Goal: Information Seeking & Learning: Learn about a topic

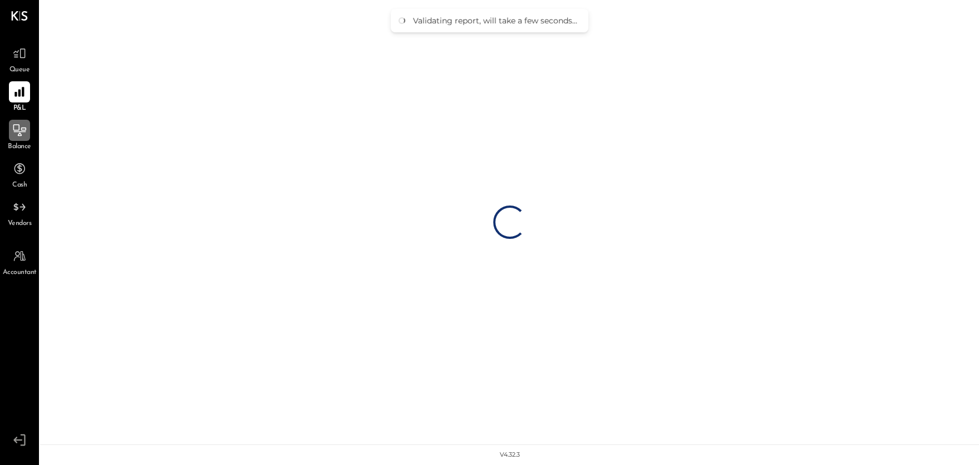
click at [15, 137] on icon at bounding box center [19, 130] width 14 height 14
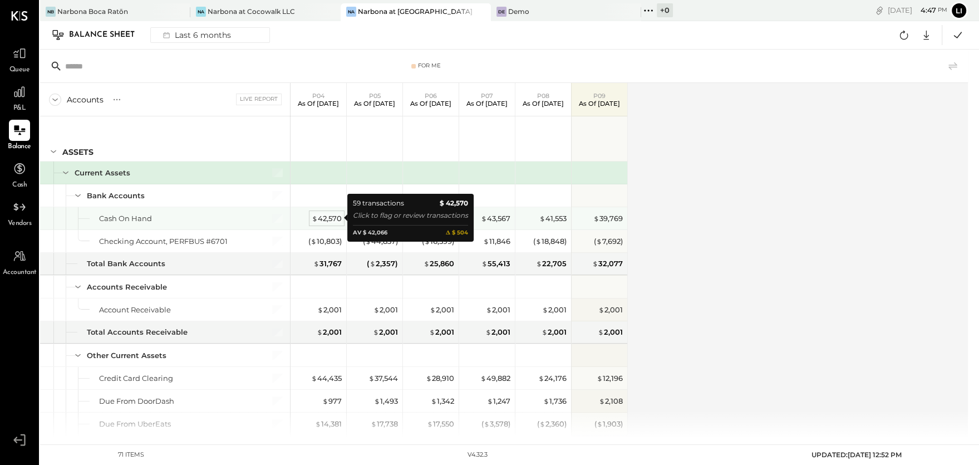
click at [323, 217] on div "$ 42,570" at bounding box center [327, 218] width 30 height 11
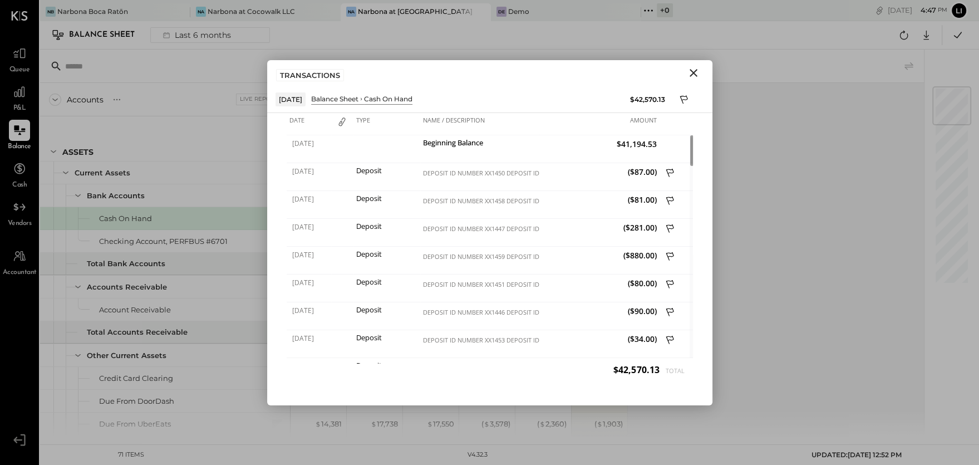
click at [695, 72] on icon "Close" at bounding box center [693, 72] width 13 height 13
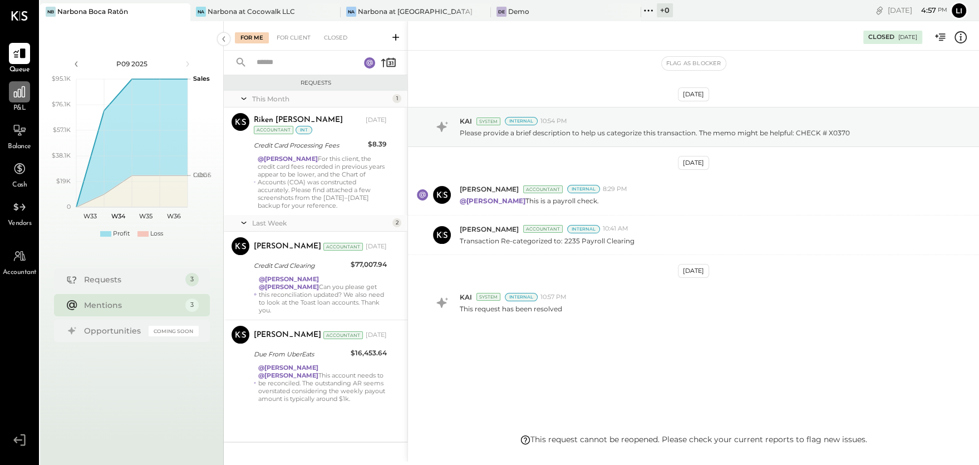
click at [16, 94] on icon at bounding box center [19, 92] width 14 height 14
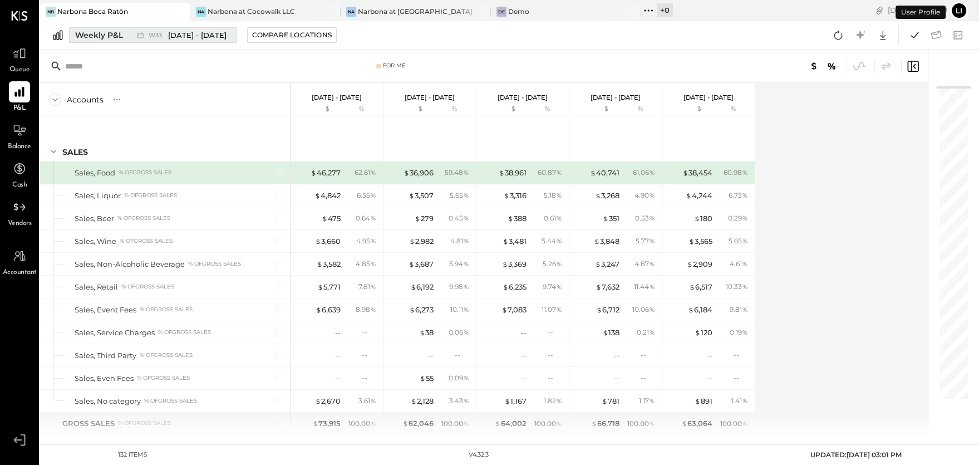
click at [149, 33] on span "W33" at bounding box center [157, 35] width 17 height 6
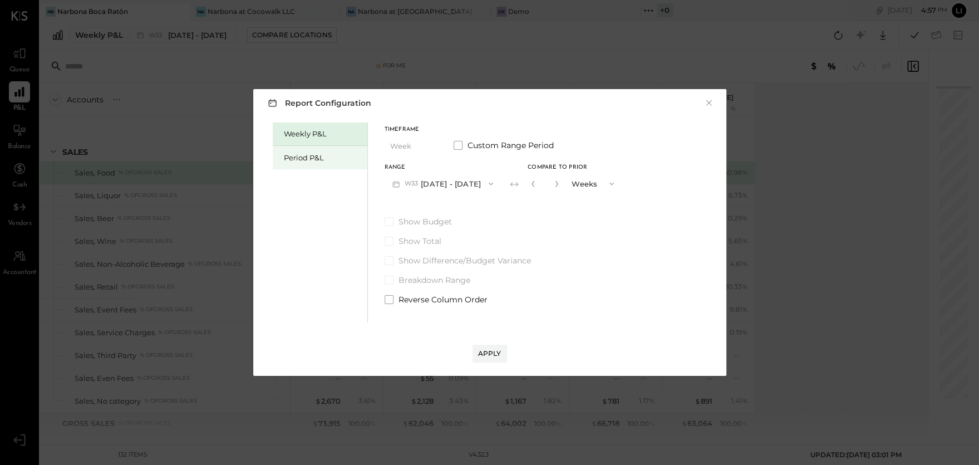
click at [290, 157] on div "Period P&L" at bounding box center [323, 158] width 78 height 11
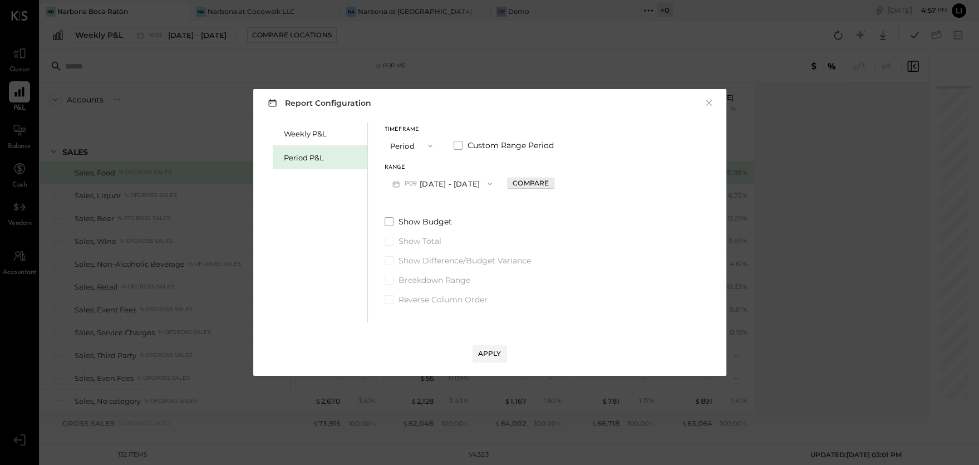
click at [549, 187] on div "Compare" at bounding box center [531, 182] width 36 height 9
click at [560, 186] on button "button" at bounding box center [555, 184] width 9 height 12
type input "*"
click at [491, 347] on button "Apply" at bounding box center [490, 354] width 35 height 18
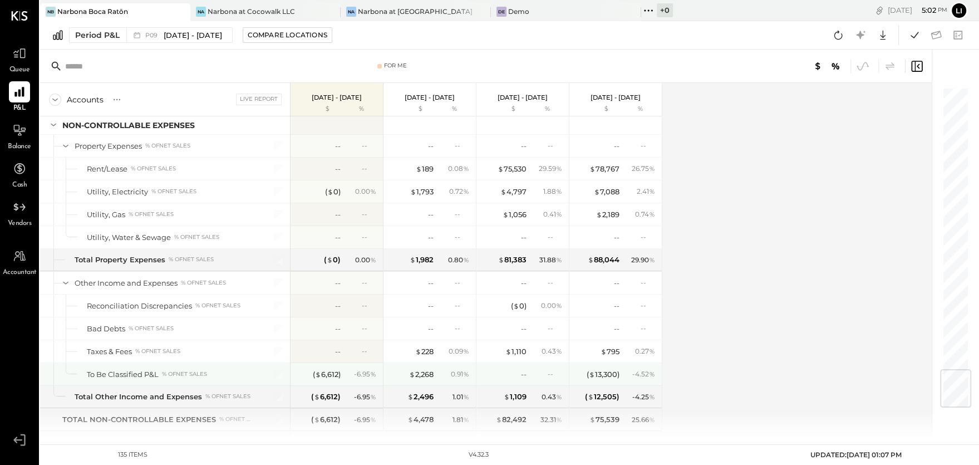
scroll to position [2373, 0]
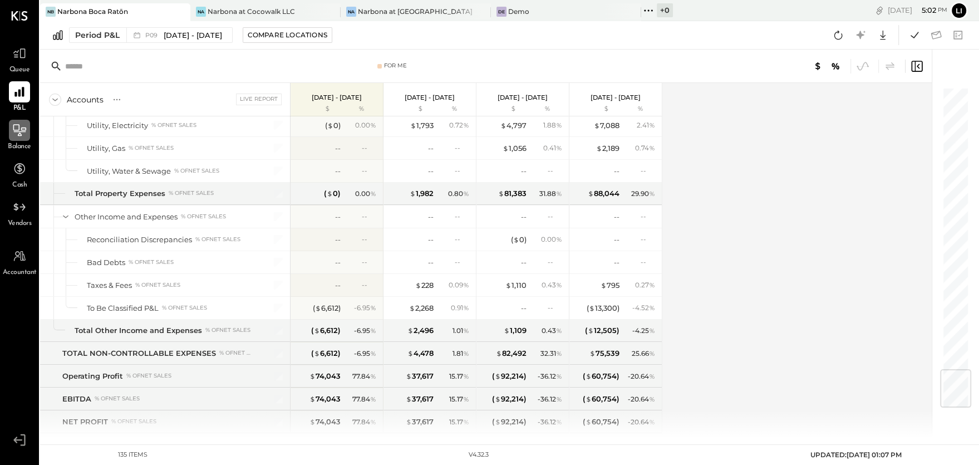
click at [23, 128] on icon at bounding box center [19, 130] width 14 height 14
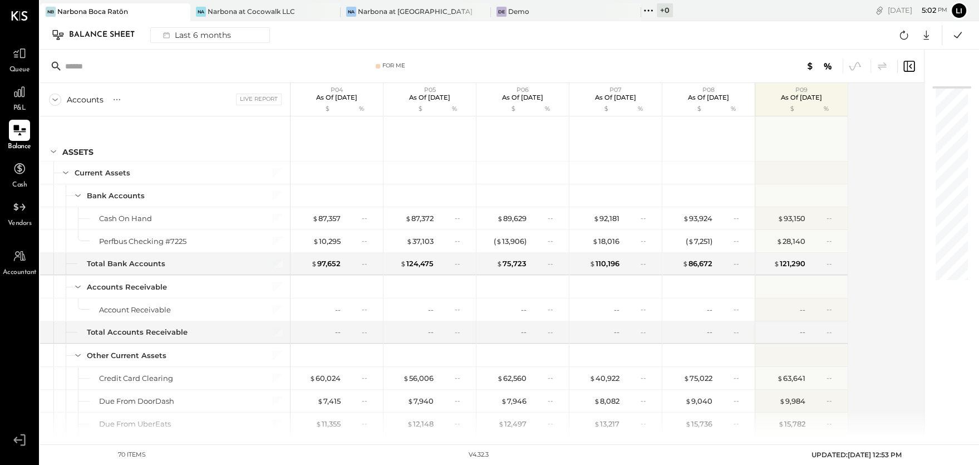
click at [16, 103] on div "P&L" at bounding box center [19, 97] width 21 height 32
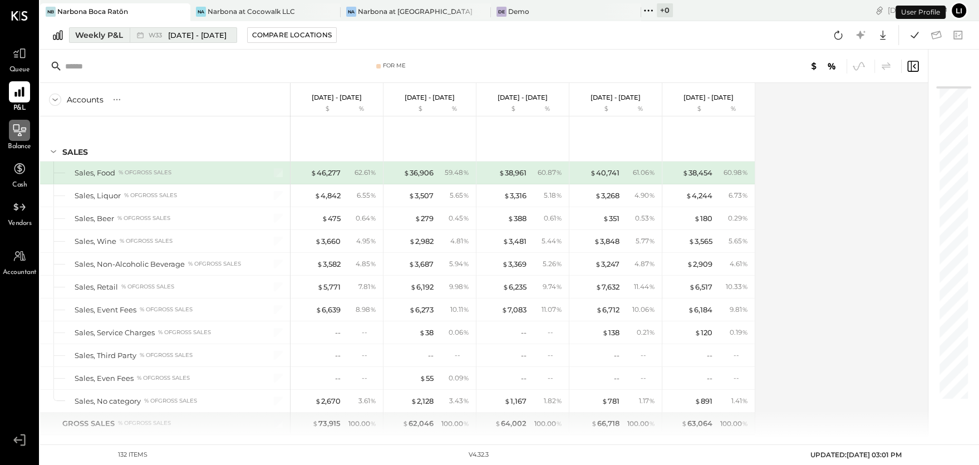
click at [190, 37] on span "[DATE] - [DATE]" at bounding box center [197, 35] width 58 height 11
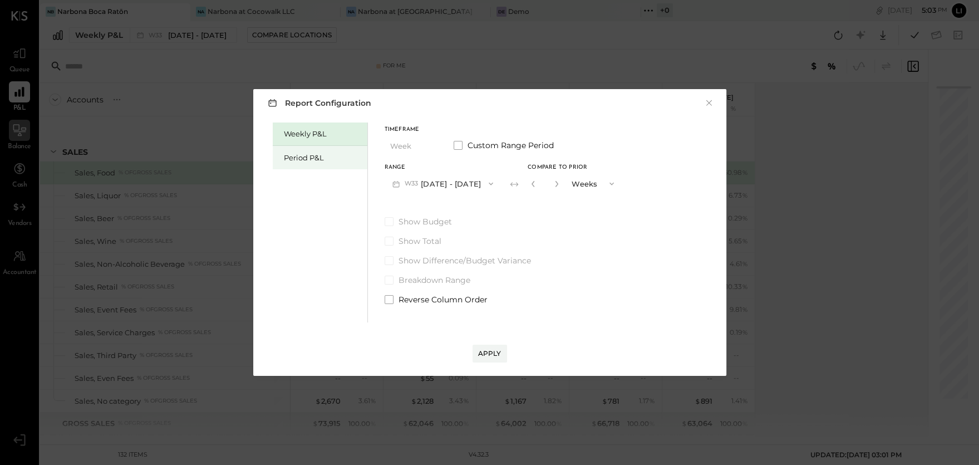
click at [322, 157] on div "Period P&L" at bounding box center [323, 158] width 78 height 11
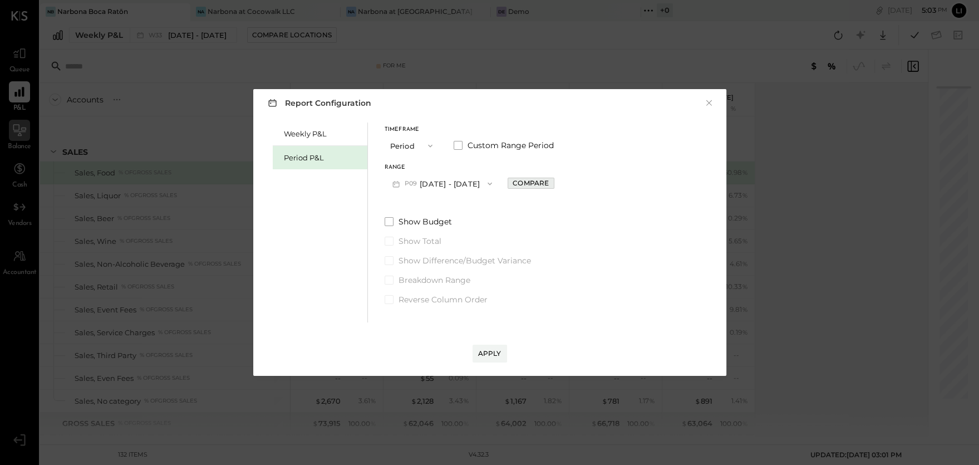
click at [521, 183] on button "Compare" at bounding box center [531, 183] width 46 height 11
click at [559, 185] on icon "button" at bounding box center [555, 183] width 7 height 7
type input "*"
click at [501, 349] on div "Apply" at bounding box center [489, 353] width 23 height 9
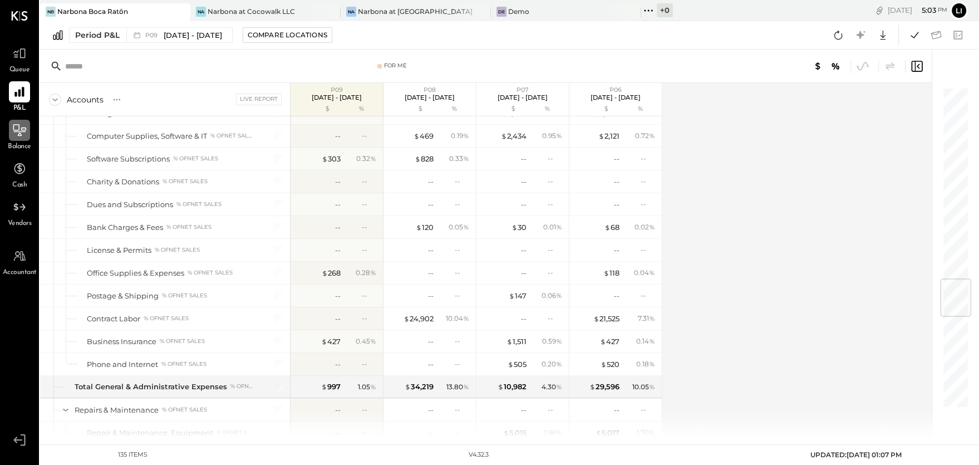
scroll to position [1467, 0]
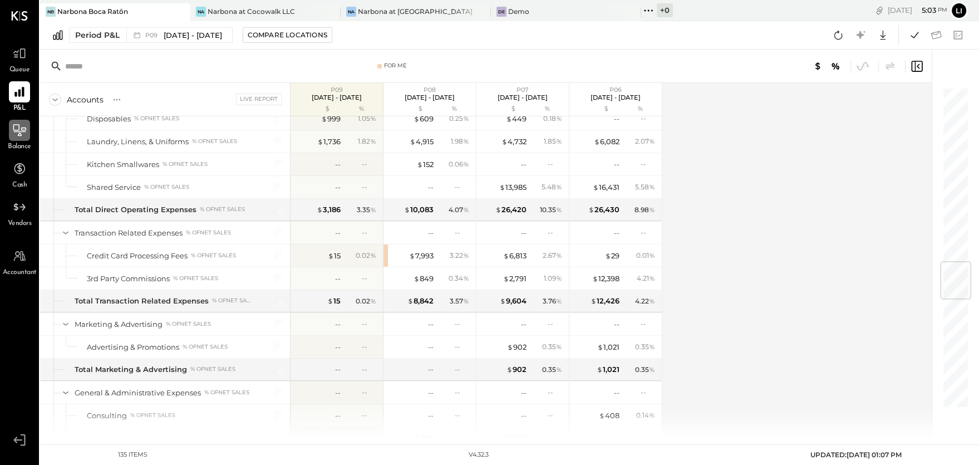
click at [7, 121] on div "Balance" at bounding box center [19, 136] width 32 height 32
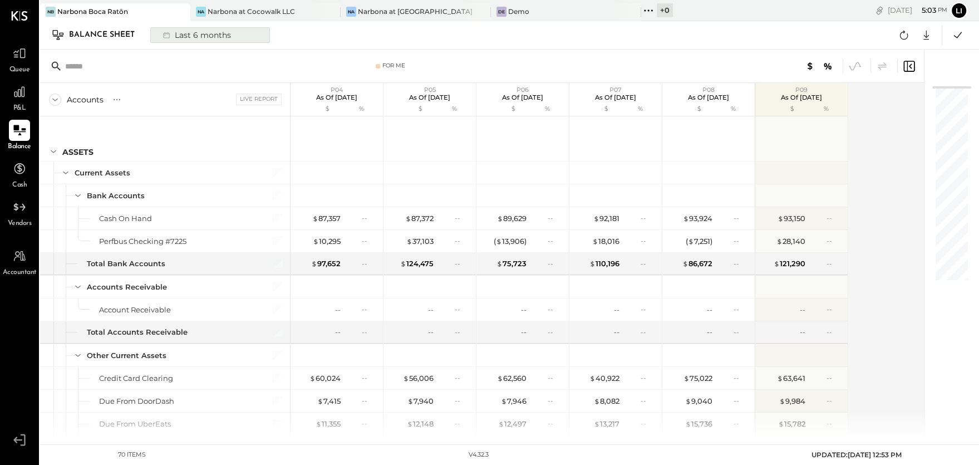
click at [225, 37] on div "Last 6 months" at bounding box center [195, 35] width 79 height 14
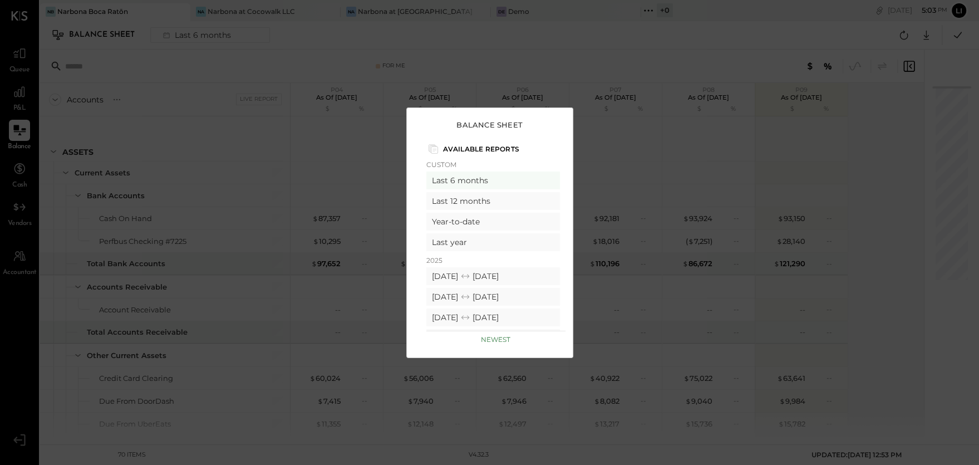
click at [647, 55] on div "Balance Sheet Available Reports Custom Last 6 months Last 12 months Year-to-dat…" at bounding box center [489, 232] width 979 height 465
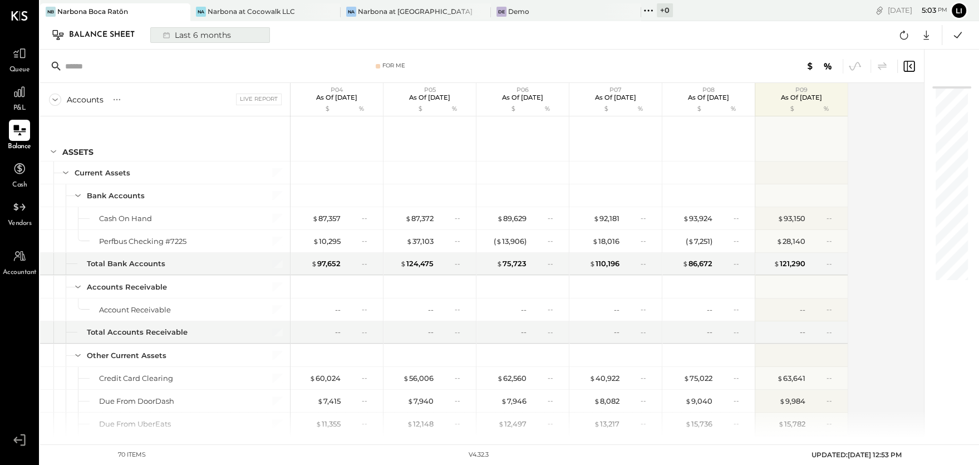
click at [209, 35] on div "Last 6 months" at bounding box center [195, 35] width 79 height 14
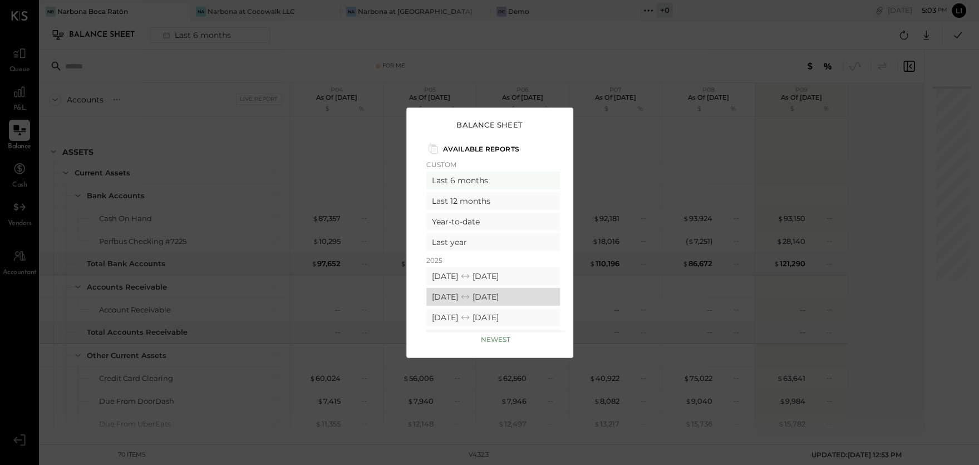
click at [512, 297] on div "[DATE] [DATE]" at bounding box center [493, 297] width 134 height 18
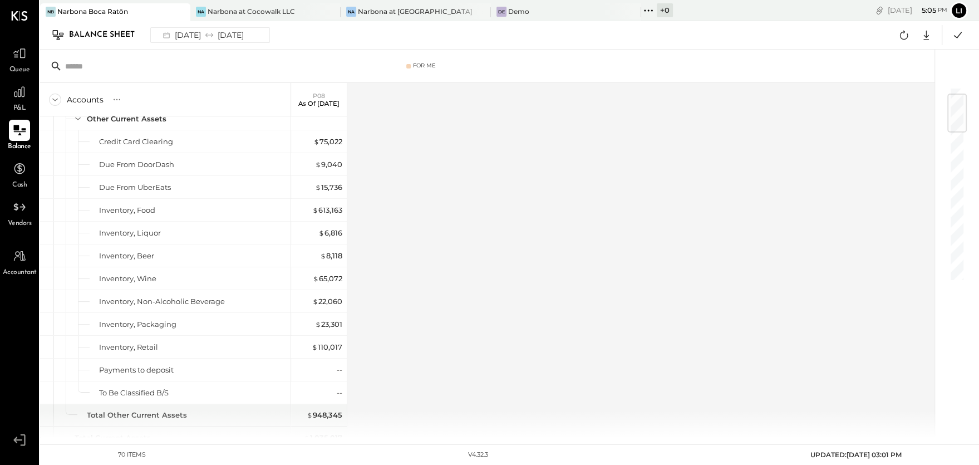
scroll to position [32, 0]
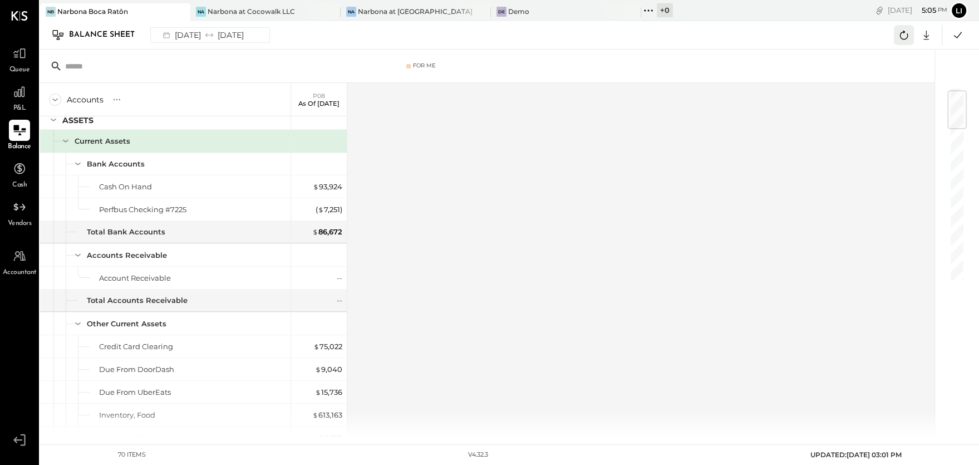
click at [910, 36] on icon at bounding box center [904, 35] width 14 height 14
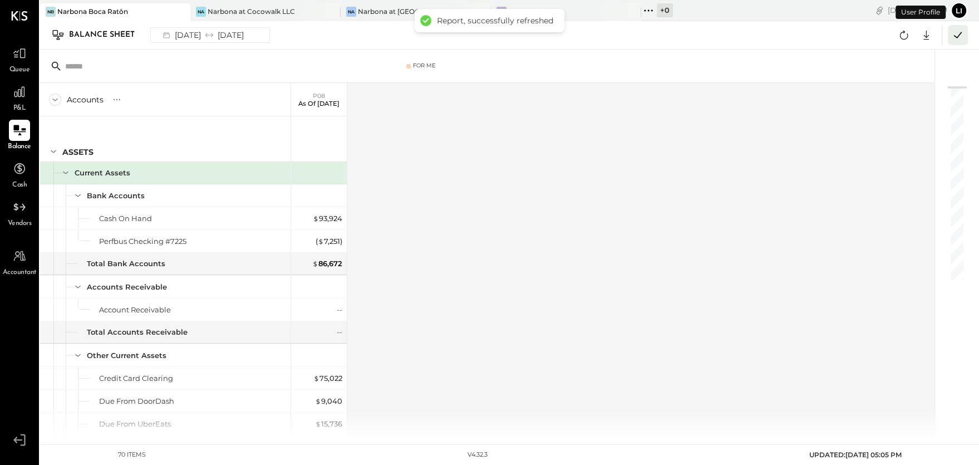
click at [955, 34] on icon at bounding box center [958, 35] width 14 height 14
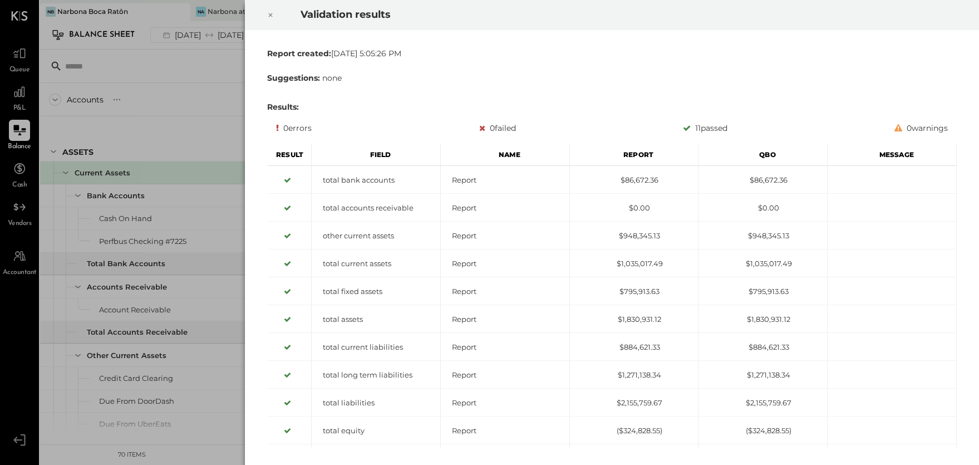
click at [273, 14] on icon at bounding box center [270, 14] width 7 height 13
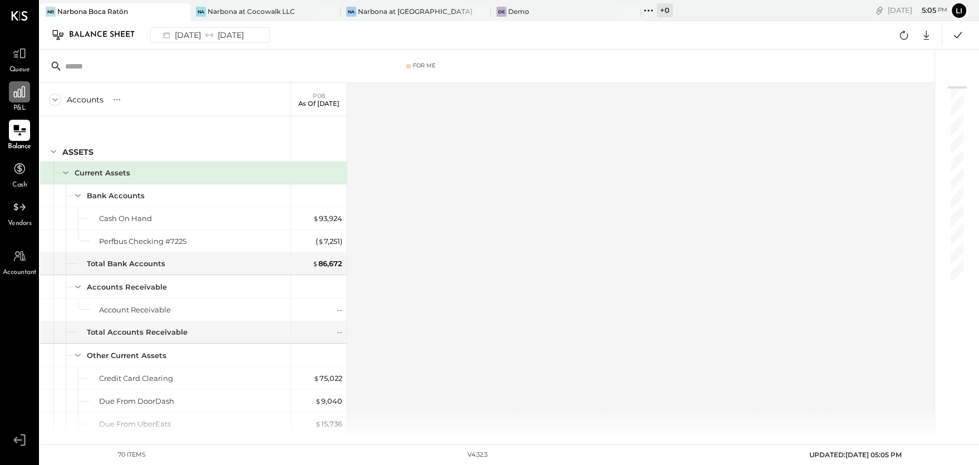
click at [18, 95] on icon at bounding box center [19, 92] width 14 height 14
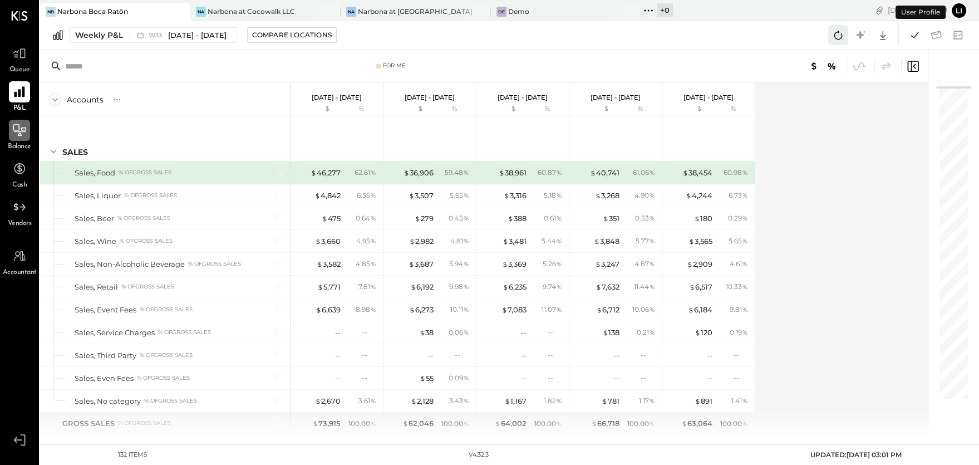
click at [834, 39] on icon at bounding box center [838, 35] width 14 height 14
click at [910, 38] on icon at bounding box center [915, 35] width 14 height 14
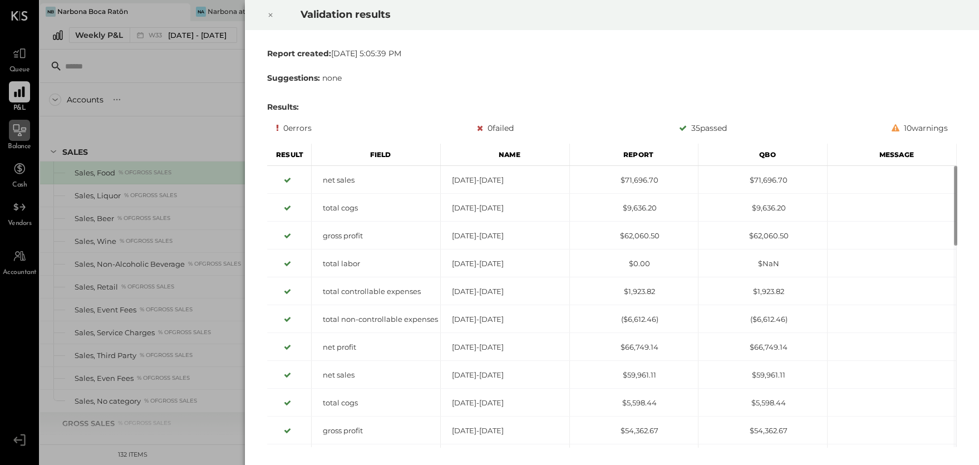
click at [270, 13] on icon at bounding box center [270, 14] width 7 height 13
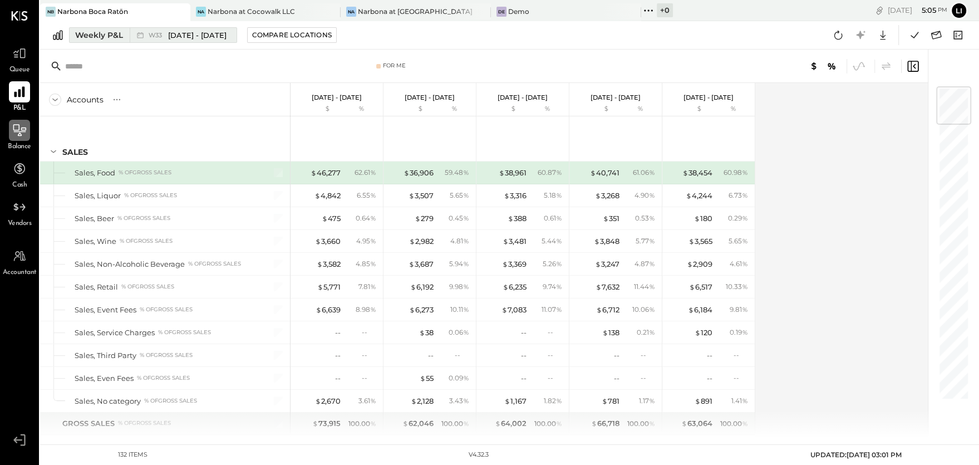
click at [168, 40] on span "[DATE] - [DATE]" at bounding box center [197, 35] width 58 height 11
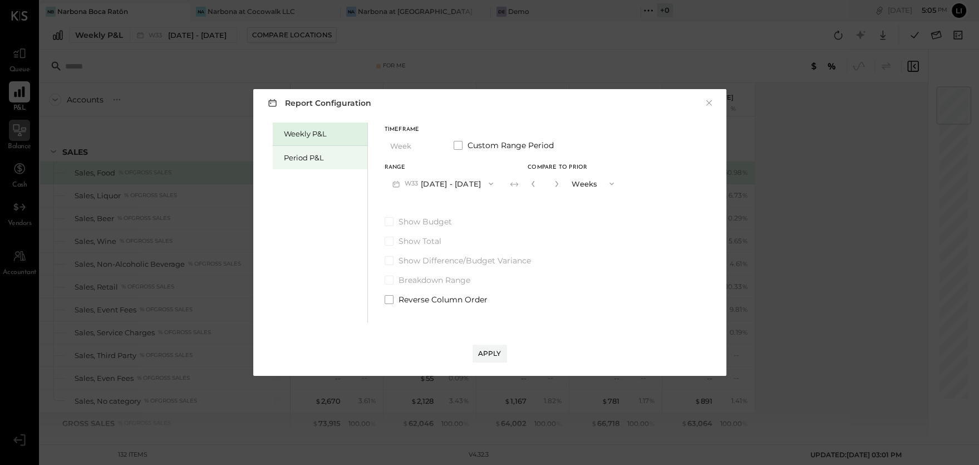
click at [310, 161] on div "Period P&L" at bounding box center [323, 158] width 78 height 11
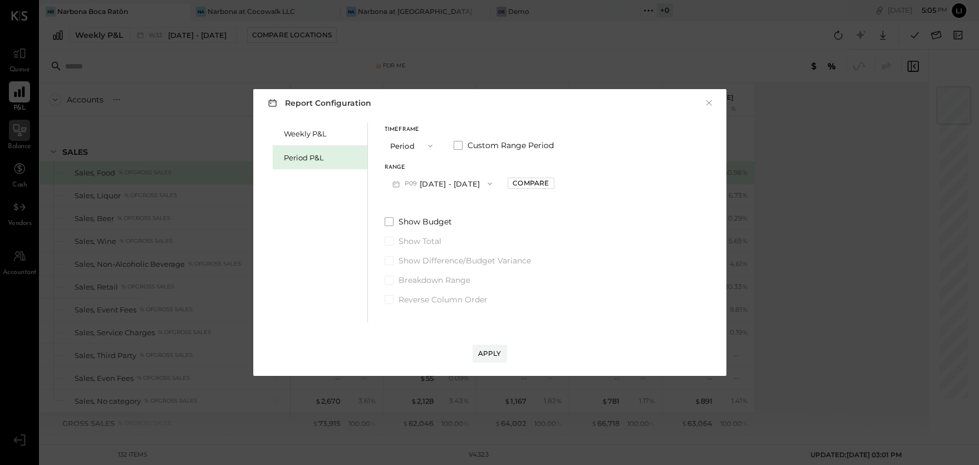
click at [473, 184] on button "P09 [DATE] - [DATE]" at bounding box center [443, 183] width 116 height 21
click at [439, 209] on span "[DATE] - [DATE]" at bounding box center [436, 208] width 53 height 9
click at [483, 351] on div "Apply" at bounding box center [489, 353] width 23 height 9
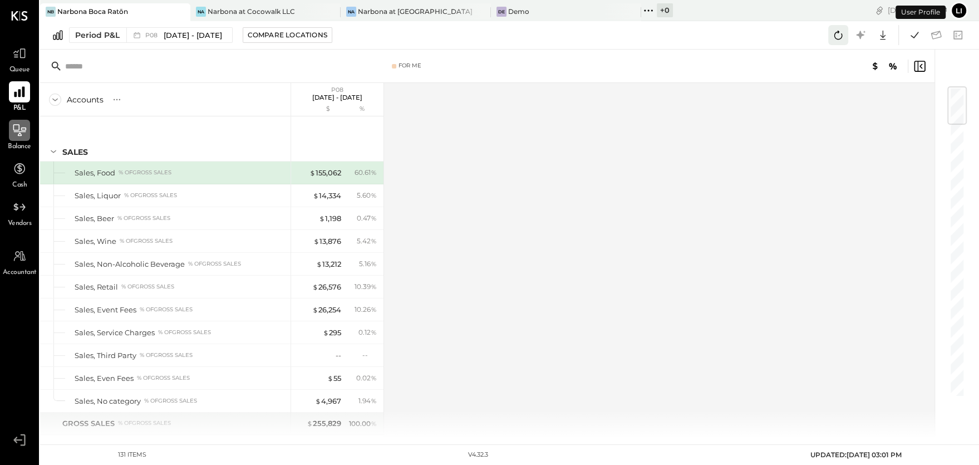
click at [838, 38] on icon at bounding box center [838, 35] width 14 height 14
click at [904, 38] on div at bounding box center [934, 35] width 67 height 20
click at [915, 38] on icon at bounding box center [915, 35] width 14 height 14
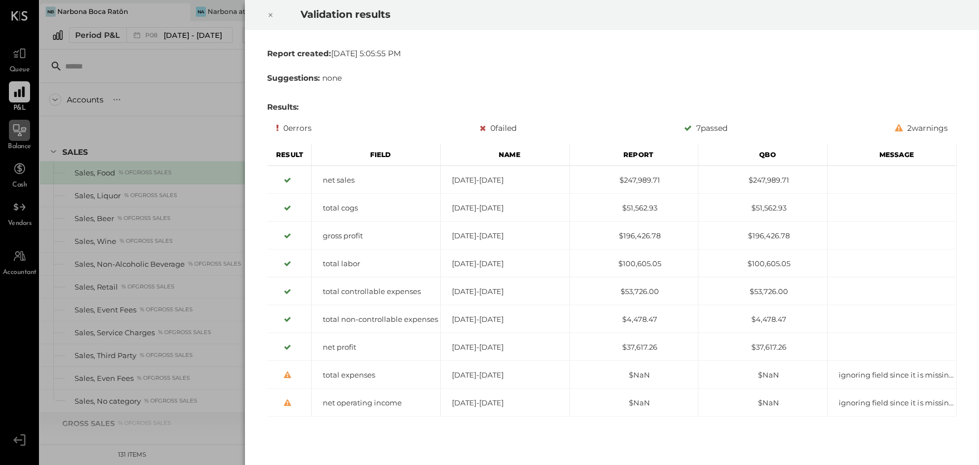
click at [273, 17] on icon at bounding box center [270, 14] width 7 height 13
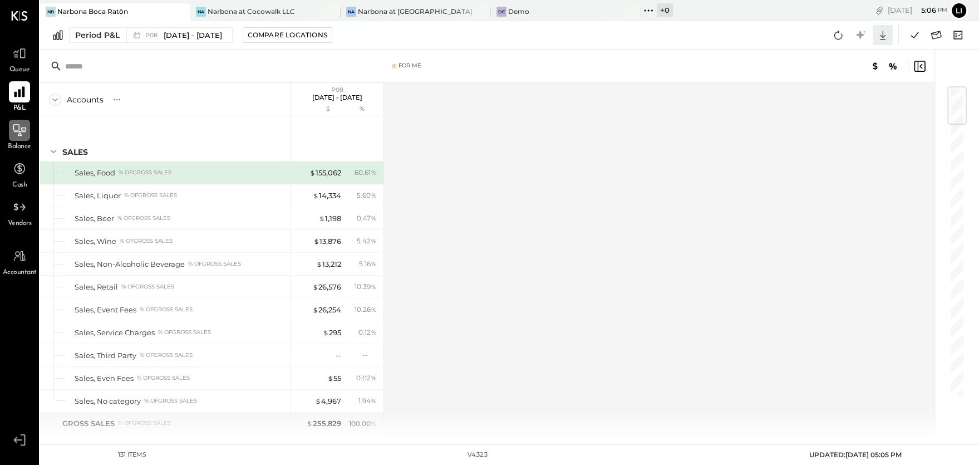
click at [887, 37] on icon at bounding box center [883, 35] width 14 height 14
click at [880, 72] on div "Google Sheets" at bounding box center [848, 76] width 89 height 23
click at [935, 37] on icon at bounding box center [936, 35] width 14 height 14
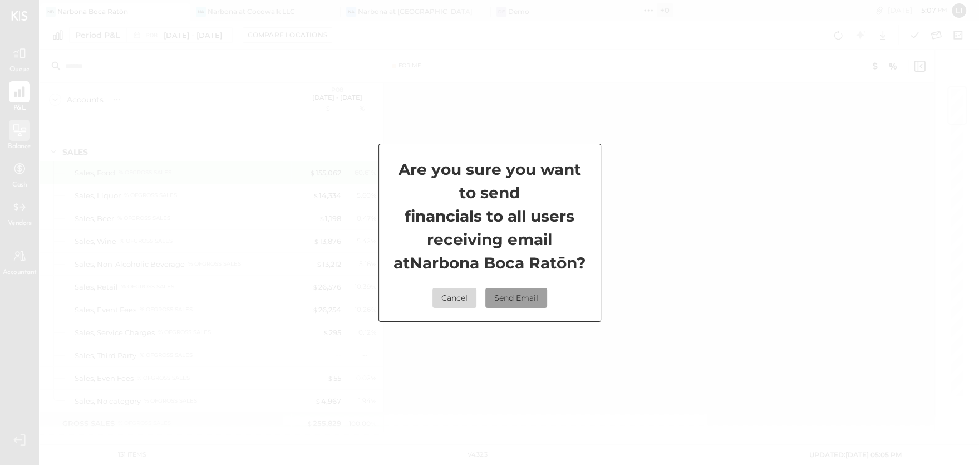
click at [527, 294] on button "Send Email" at bounding box center [517, 298] width 62 height 20
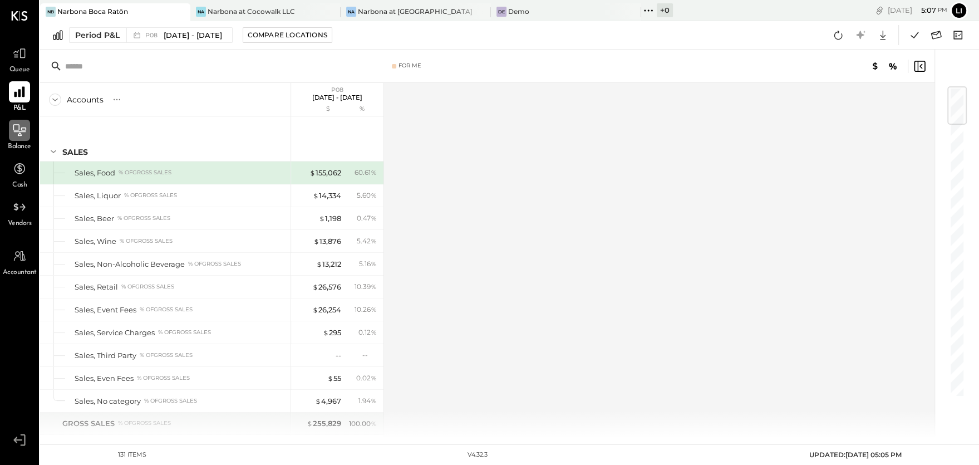
click at [14, 269] on span "Accountant" at bounding box center [20, 273] width 34 height 10
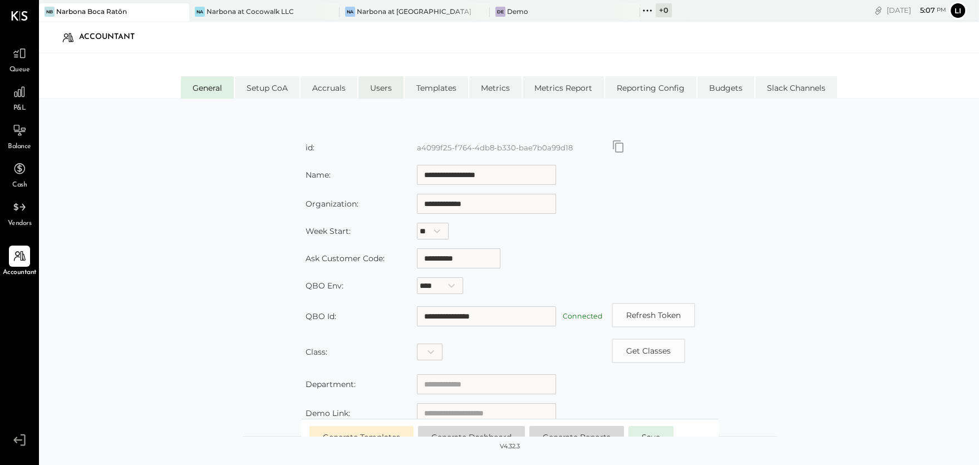
click at [374, 90] on li "Users" at bounding box center [381, 87] width 45 height 22
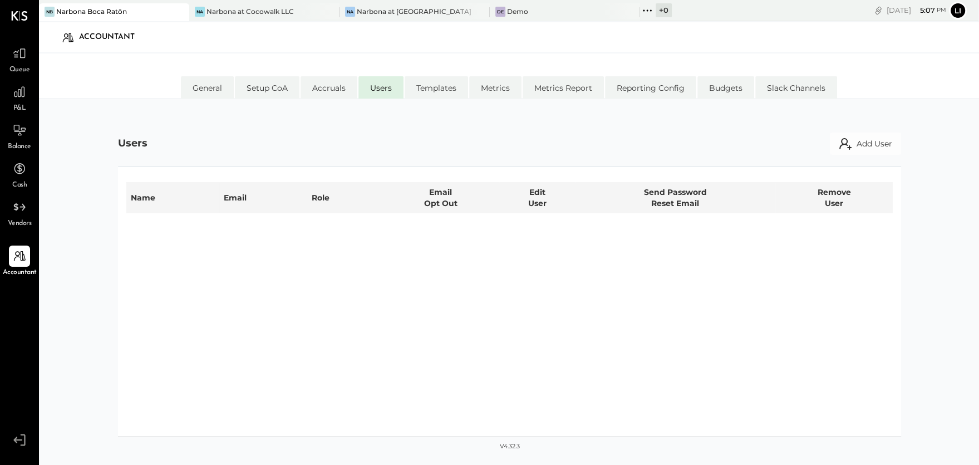
select select "*****"
select select "********"
select select "*****"
select select "********"
select select "*****"
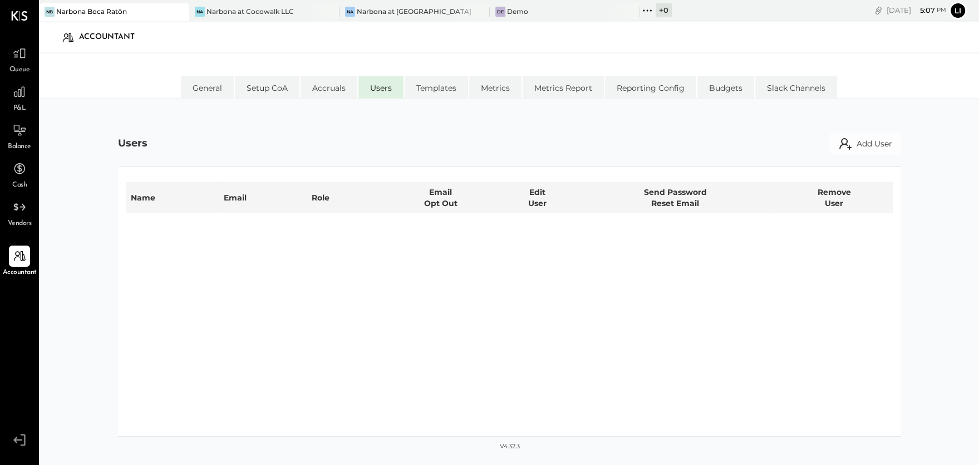
select select "**********"
select select "*****"
select select "**********"
select select "*****"
select select "********"
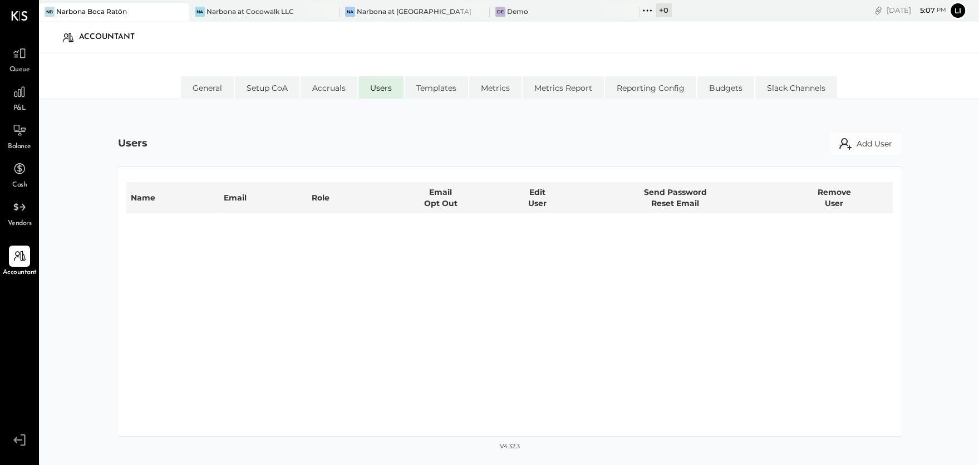
select select "*****"
select select "********"
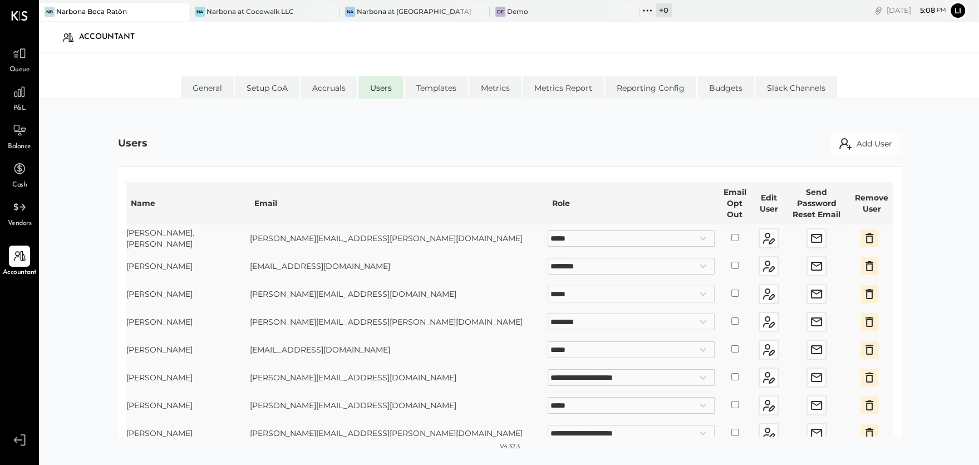
click at [121, 115] on div "**********" at bounding box center [509, 273] width 783 height 326
click at [263, 13] on div "Narbona at Cocowalk LLC" at bounding box center [250, 11] width 87 height 9
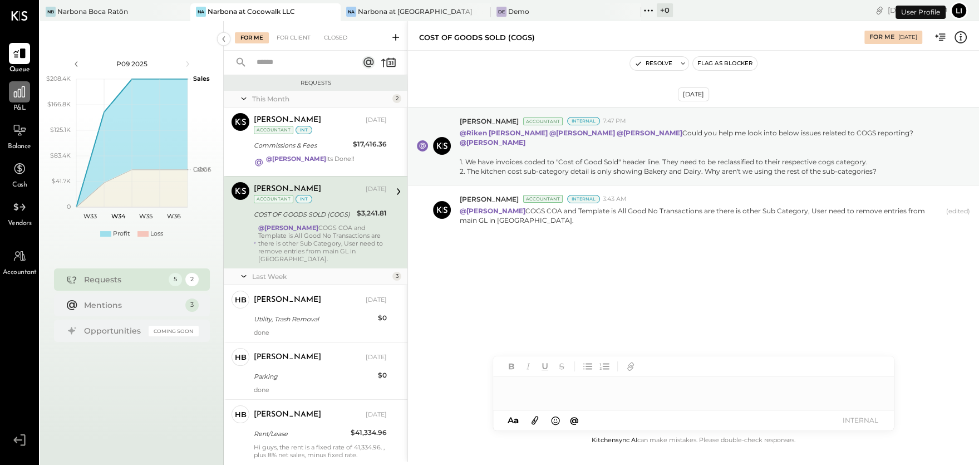
click at [17, 100] on div at bounding box center [19, 91] width 21 height 21
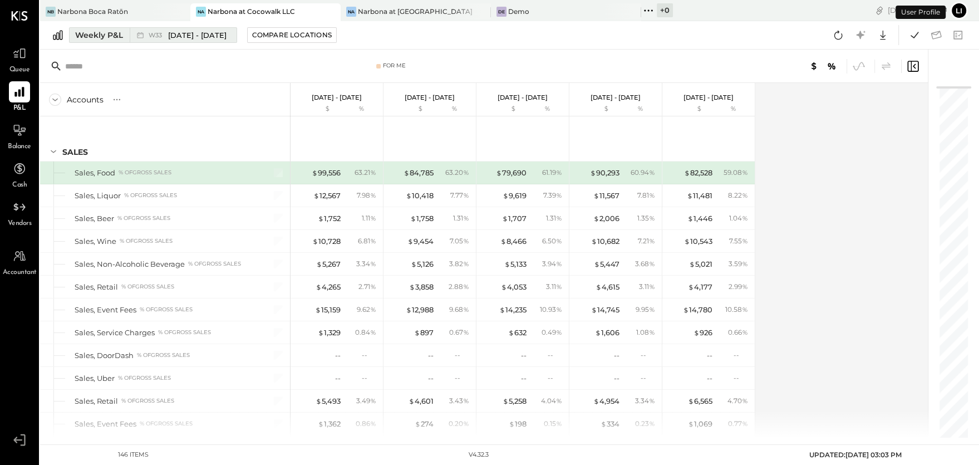
click at [112, 41] on button "Weekly P&L W33 [DATE] - [DATE]" at bounding box center [153, 35] width 168 height 16
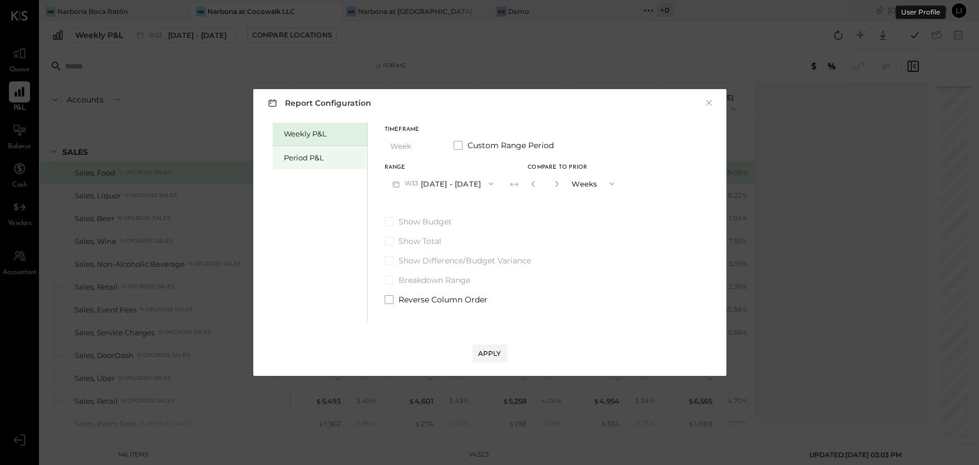
click at [318, 161] on div "Period P&L" at bounding box center [323, 158] width 78 height 11
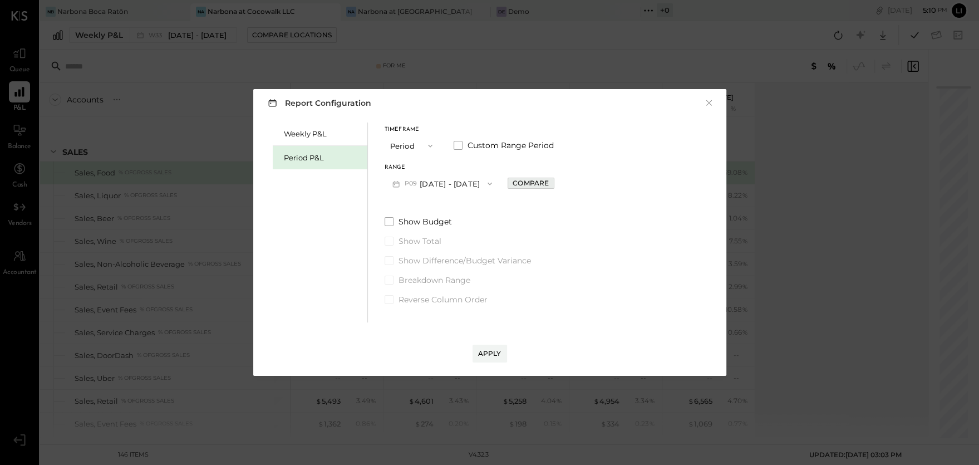
click at [549, 182] on div "Compare" at bounding box center [531, 182] width 36 height 9
click at [559, 185] on icon "button" at bounding box center [555, 183] width 7 height 7
type input "*"
click at [492, 354] on div "Apply" at bounding box center [489, 353] width 23 height 9
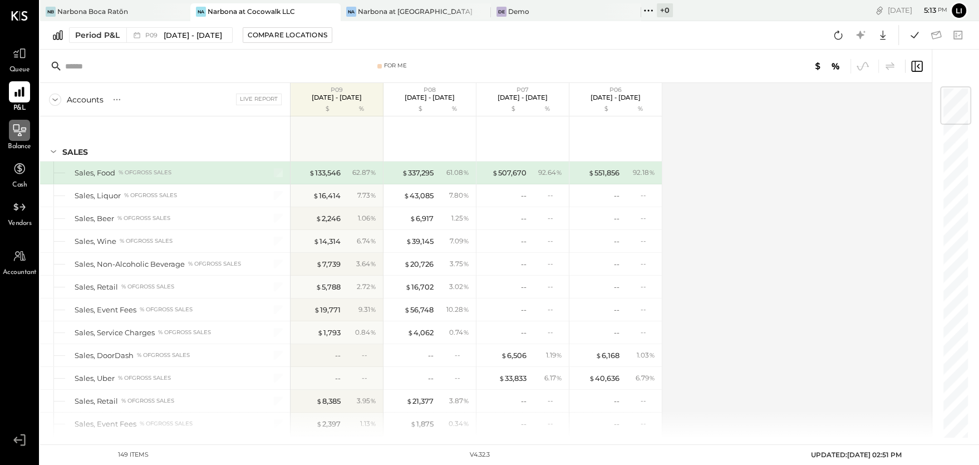
click at [21, 130] on icon at bounding box center [19, 130] width 14 height 14
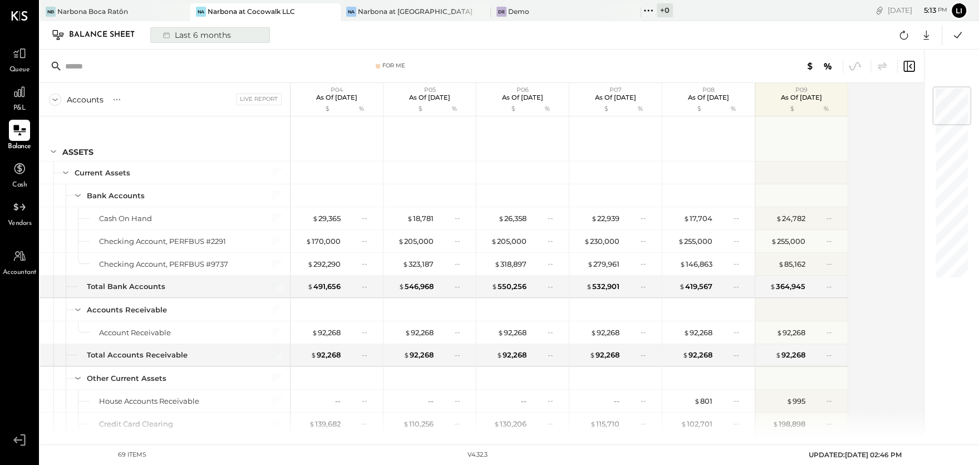
click at [183, 38] on div "Last 6 months" at bounding box center [195, 35] width 79 height 14
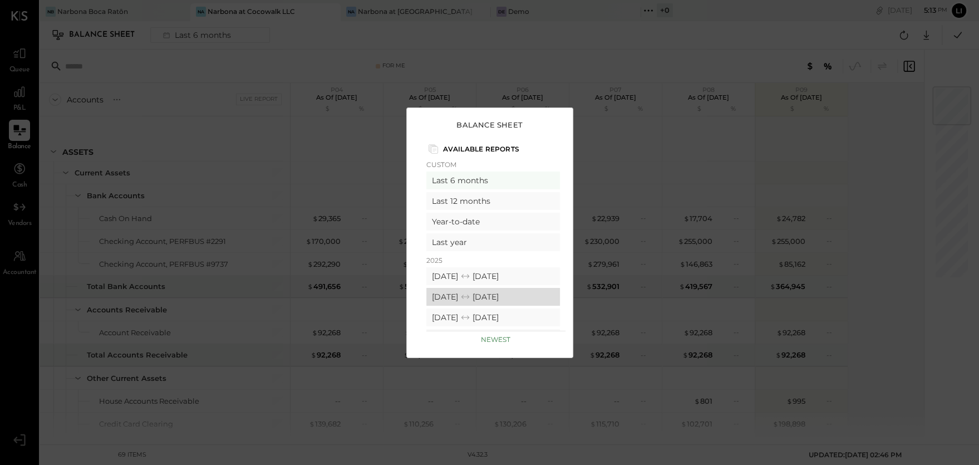
click at [471, 300] on icon at bounding box center [465, 296] width 11 height 11
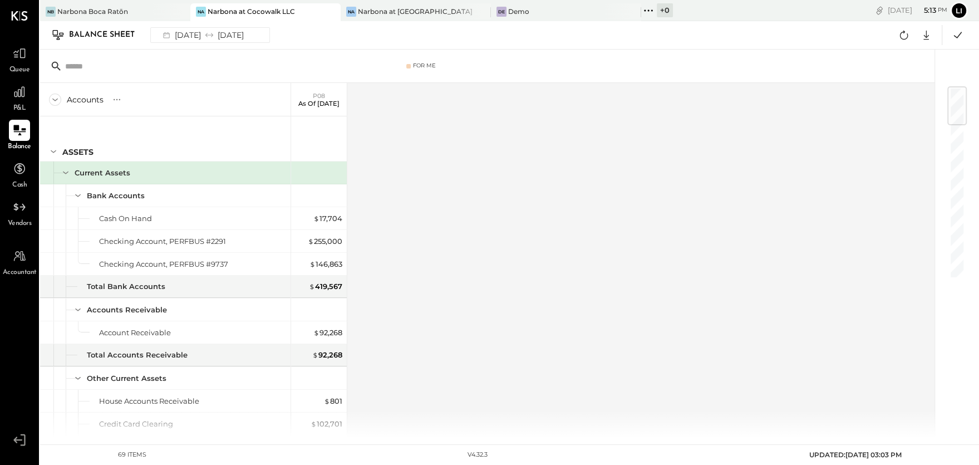
click at [713, 74] on div "For Me" at bounding box center [487, 66] width 895 height 33
click at [13, 100] on div at bounding box center [19, 91] width 21 height 21
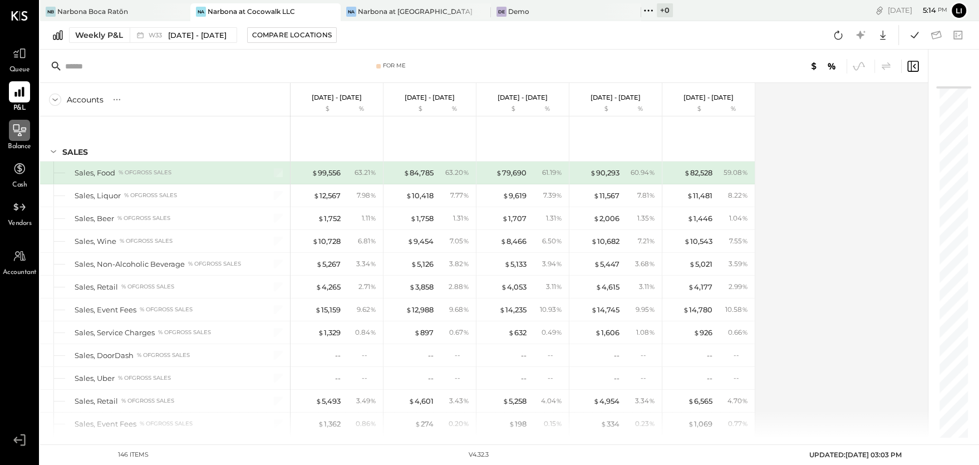
click at [714, 38] on div "Weekly P&L W33 [DATE] - [DATE] Compare Locations Google Sheets Excel" at bounding box center [509, 35] width 939 height 28
click at [737, 41] on div "Weekly P&L W33 [DATE] - [DATE] Compare Locations Google Sheets Excel" at bounding box center [509, 35] width 939 height 28
click at [795, 38] on div "Weekly P&L W33 [DATE] - [DATE] Compare Locations Google Sheets Excel" at bounding box center [509, 35] width 939 height 28
click at [101, 33] on div "Weekly P&L" at bounding box center [99, 35] width 48 height 11
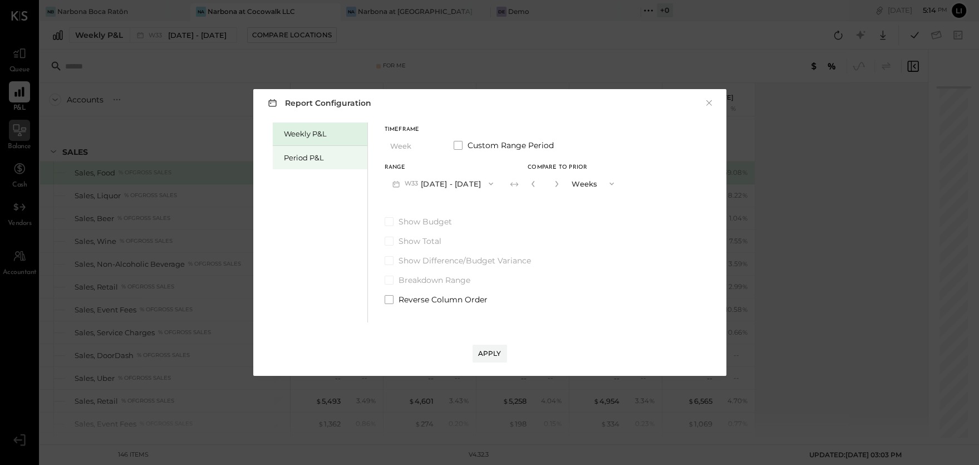
click at [295, 158] on div "Period P&L" at bounding box center [323, 158] width 78 height 11
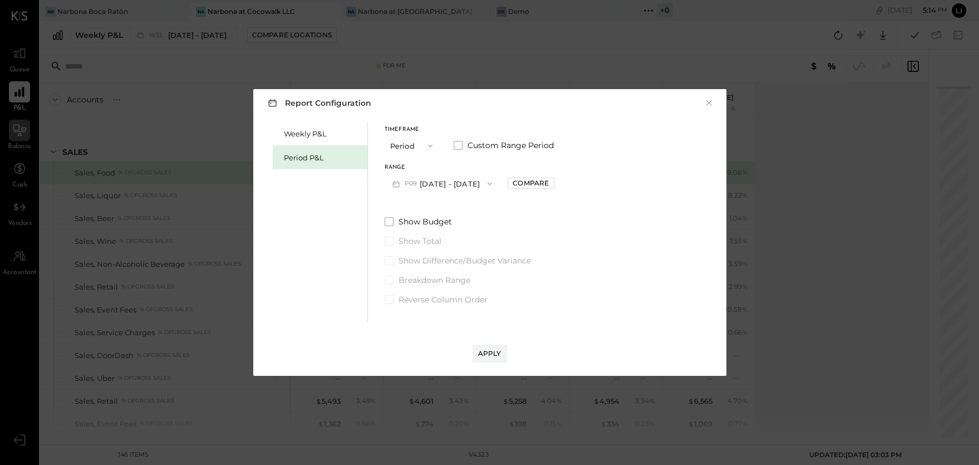
click at [494, 182] on span "button" at bounding box center [487, 183] width 14 height 9
click at [440, 211] on span "[DATE] - [DATE]" at bounding box center [436, 208] width 53 height 9
click at [635, 237] on div "Weekly P&L Period P&L Timeframe Period Custom Range Period Range P08 [DATE] - […" at bounding box center [489, 221] width 451 height 203
click at [489, 356] on div "Apply" at bounding box center [489, 353] width 23 height 9
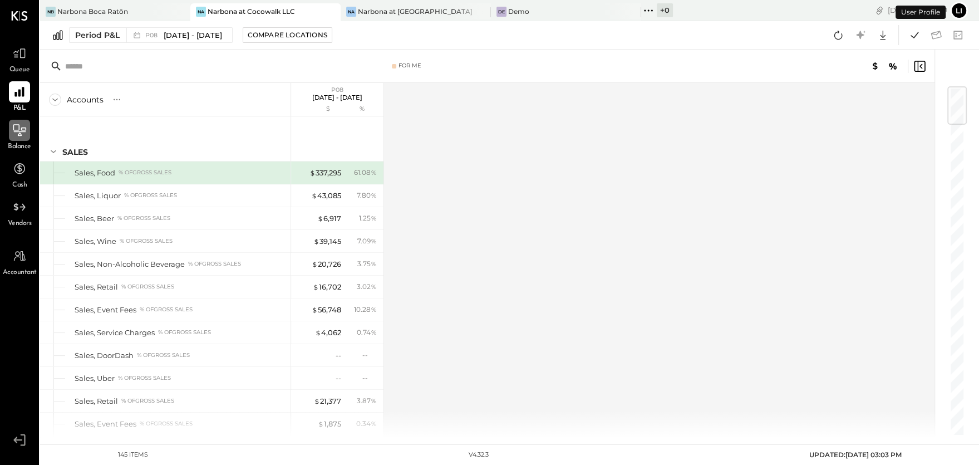
click at [582, 65] on div at bounding box center [749, 66] width 356 height 13
click at [840, 38] on icon at bounding box center [839, 35] width 8 height 9
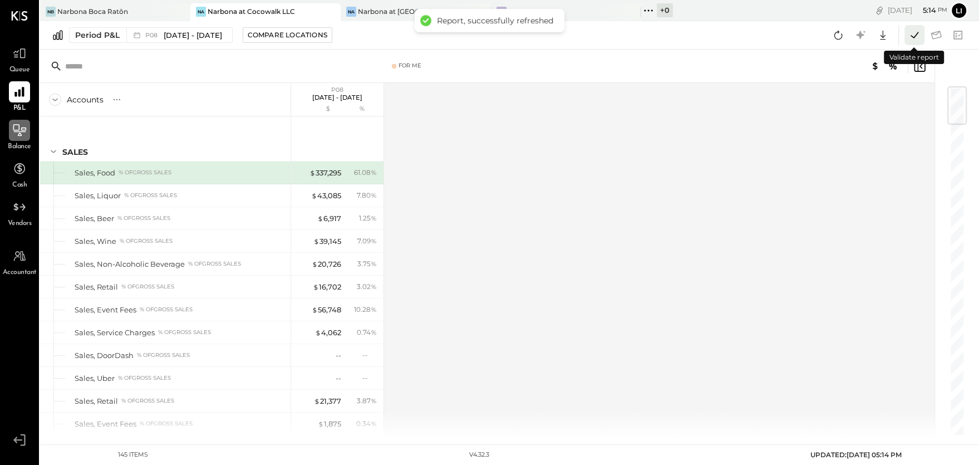
click at [915, 36] on icon at bounding box center [915, 35] width 8 height 6
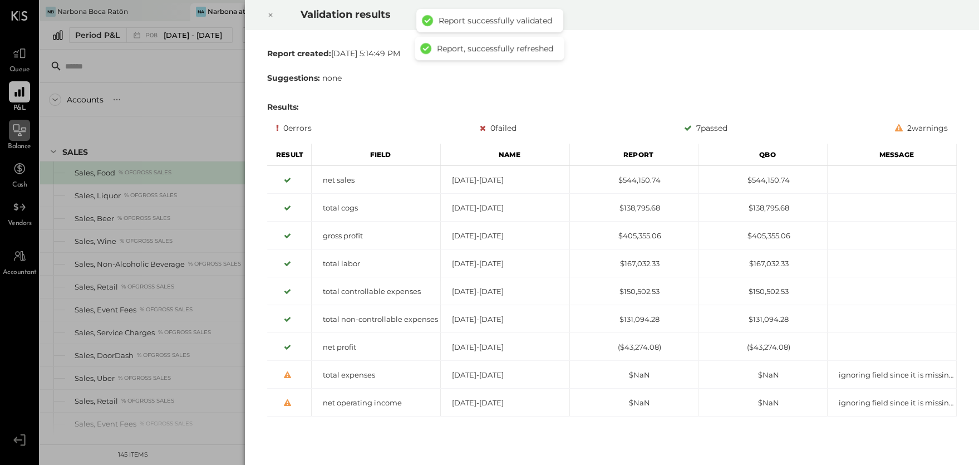
click at [269, 11] on icon at bounding box center [270, 14] width 7 height 13
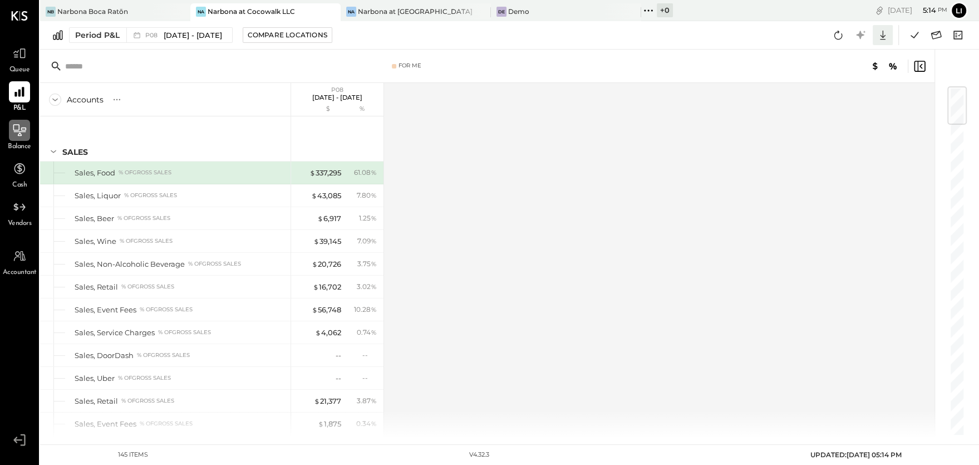
click at [886, 39] on icon at bounding box center [883, 35] width 14 height 14
click at [864, 74] on div "Google Sheets" at bounding box center [848, 76] width 89 height 23
click at [938, 38] on icon at bounding box center [936, 35] width 14 height 14
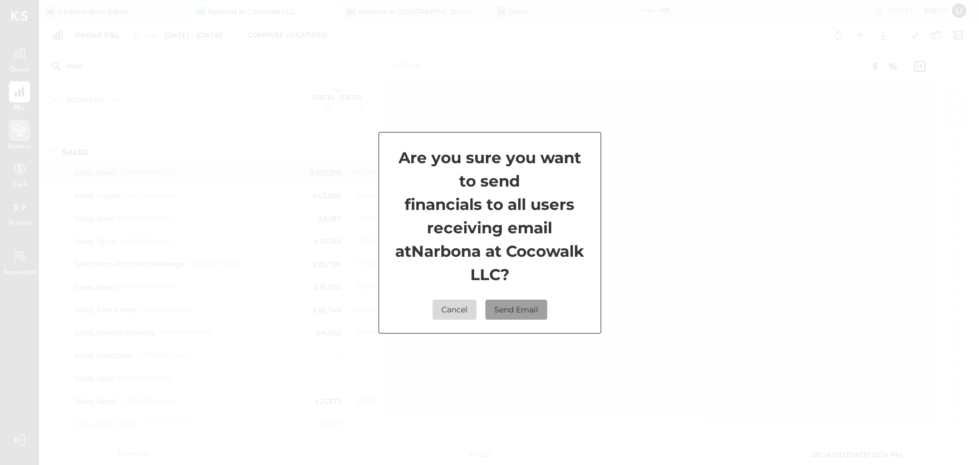
click at [528, 312] on button "Send Email" at bounding box center [517, 310] width 62 height 20
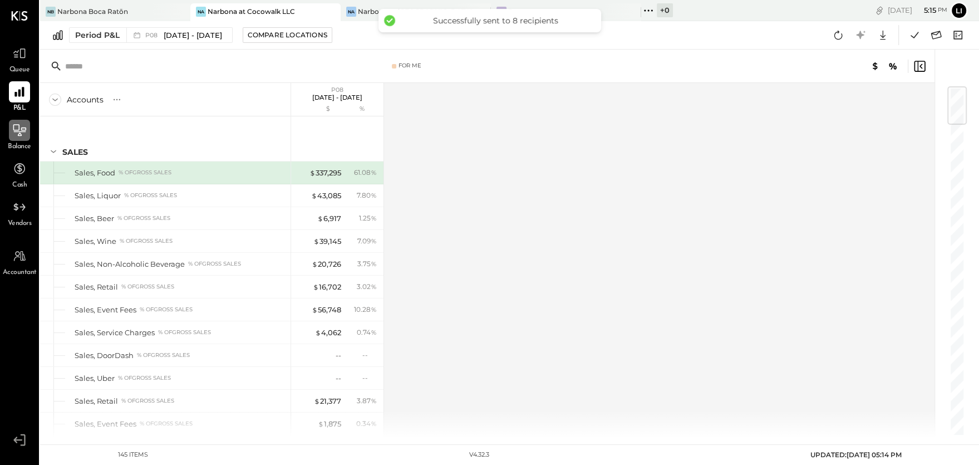
click at [451, 115] on div "Accounts S % GL P08 [DATE] - [DATE] $ % SALES Sales, Food % of GROSS SALES Sale…" at bounding box center [488, 260] width 896 height 355
click at [595, 244] on div "Accounts S % GL P08 [DATE] - [DATE] $ % SALES Sales, Food % of GROSS SALES Sale…" at bounding box center [488, 260] width 896 height 355
